Goal: Information Seeking & Learning: Learn about a topic

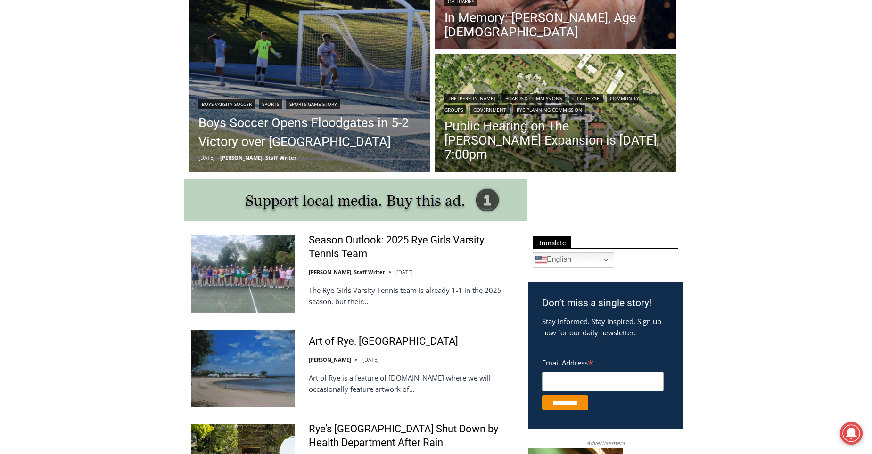
scroll to position [424, 0]
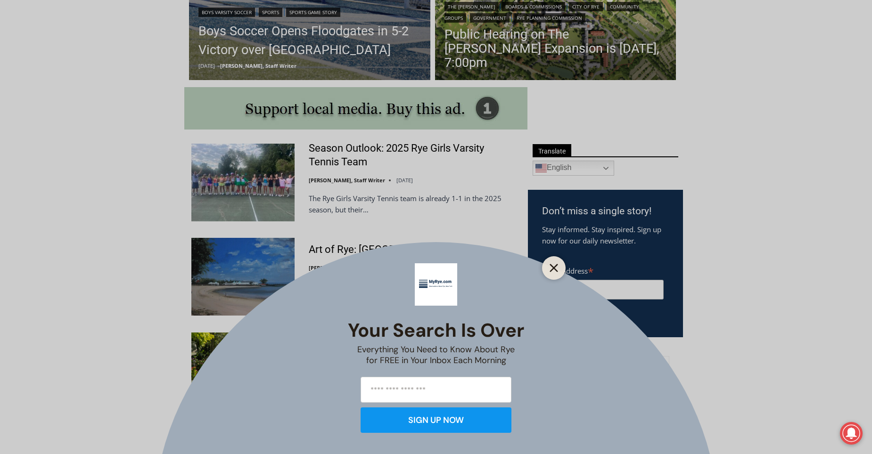
click at [560, 266] on button "Close" at bounding box center [553, 268] width 13 height 13
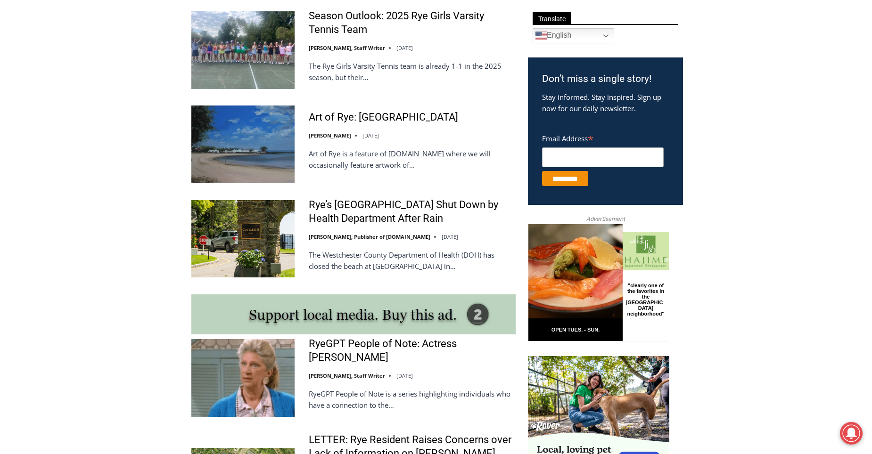
scroll to position [660, 0]
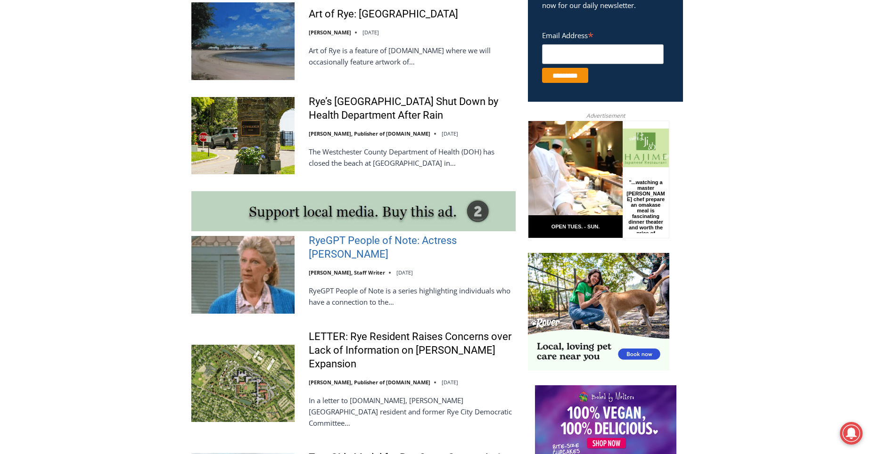
click at [347, 245] on link "RyeGPT People of Note: Actress [PERSON_NAME]" at bounding box center [412, 247] width 207 height 27
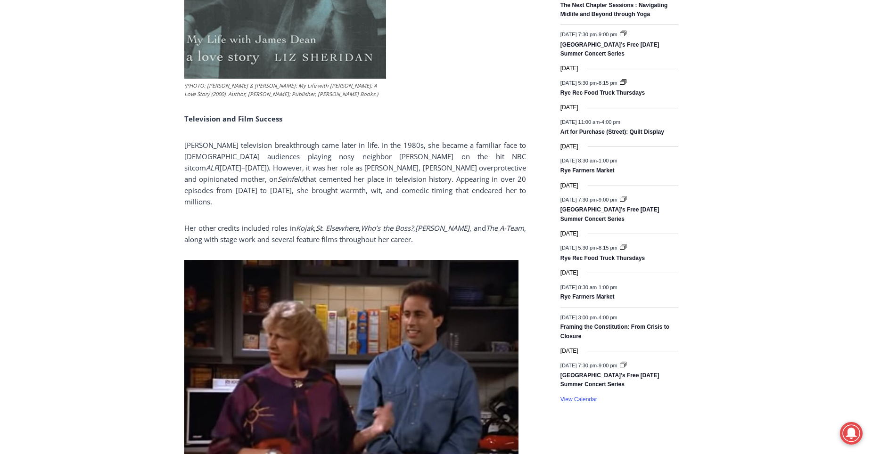
scroll to position [1536, 0]
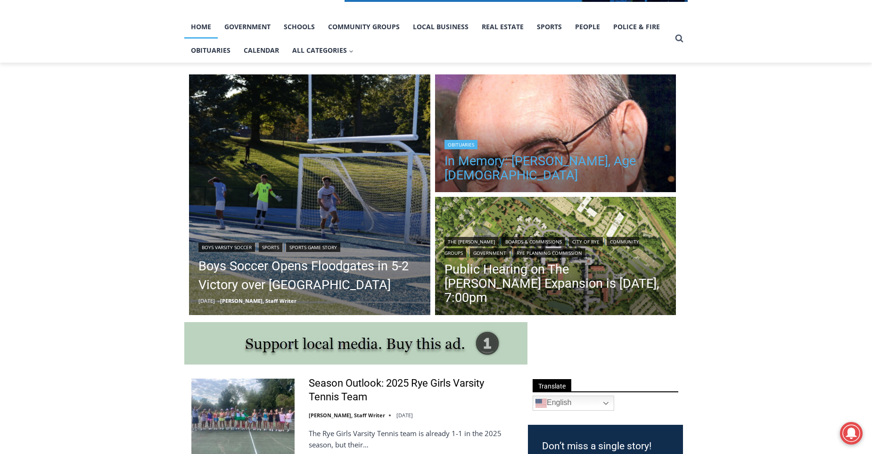
click at [614, 175] on link "In Memory: [PERSON_NAME], Age [DEMOGRAPHIC_DATA]" at bounding box center [555, 168] width 222 height 28
